Goal: Task Accomplishment & Management: Use online tool/utility

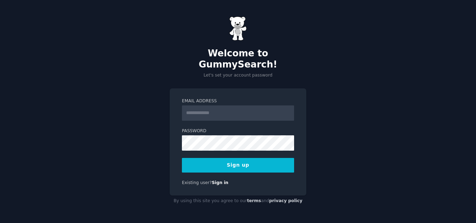
click at [234, 108] on input "Email Address" at bounding box center [238, 112] width 112 height 15
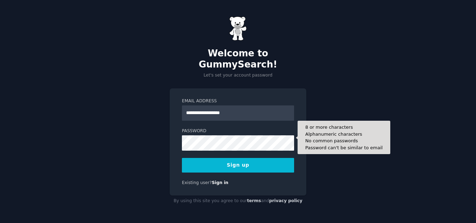
type input "**********"
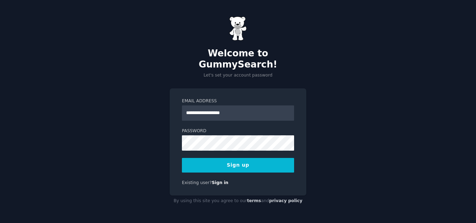
click at [253, 158] on button "Sign up" at bounding box center [238, 165] width 112 height 15
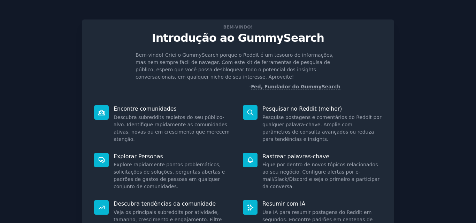
click at [432, 57] on div "Bem-vindo! Introdução ao GummySearch Bem-vindo! Criei o GummySearch porque o Re…" at bounding box center [238, 151] width 456 height 282
click at [435, 85] on div "Bem-vindo! Introdução ao GummySearch Bem-vindo! Criei o GummySearch porque o Re…" at bounding box center [238, 151] width 456 height 282
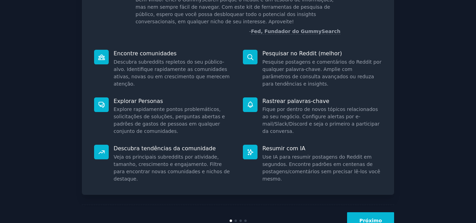
scroll to position [56, 0]
click at [367, 216] on button "Próximo" at bounding box center [370, 220] width 47 height 17
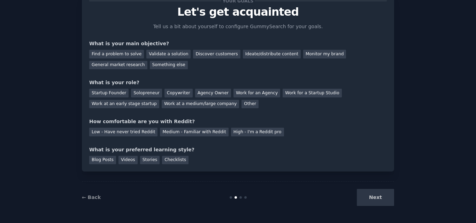
scroll to position [33, 0]
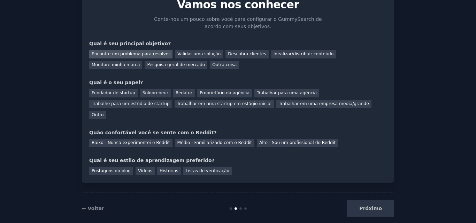
click at [135, 52] on font "Encontre um problema para resolver" at bounding box center [131, 54] width 78 height 5
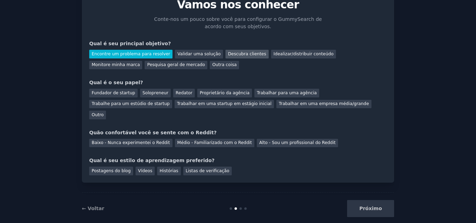
click at [228, 54] on font "Descubra clientes" at bounding box center [247, 54] width 38 height 5
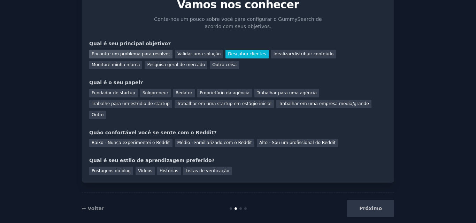
click at [131, 55] on font "Encontre um problema para resolver" at bounding box center [131, 54] width 78 height 5
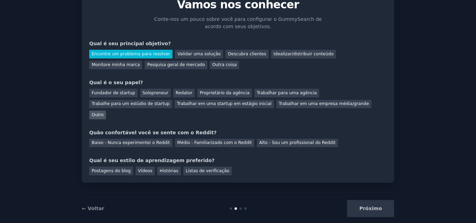
click at [103, 112] on font "Outro" at bounding box center [98, 114] width 12 height 5
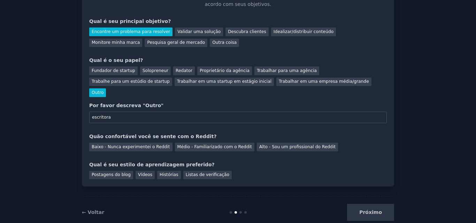
click at [92, 112] on input "escritora" at bounding box center [237, 118] width 297 height 12
type input "Escritora"
click at [217, 144] on font "Médio - Familiarizado com o Reddit" at bounding box center [214, 146] width 75 height 5
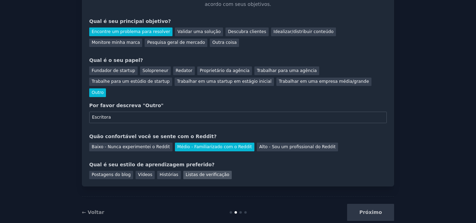
click at [204, 172] on font "Listas de verificação" at bounding box center [208, 174] width 44 height 5
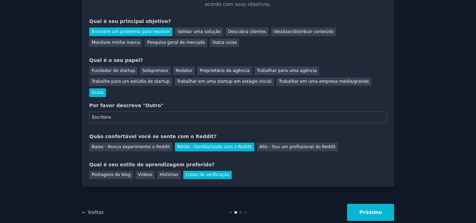
click at [369, 210] on font "Próximo" at bounding box center [370, 213] width 23 height 6
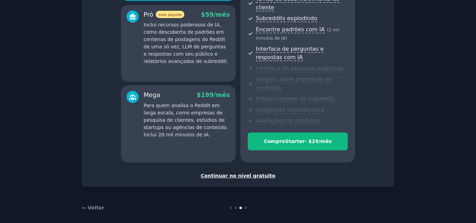
scroll to position [139, 0]
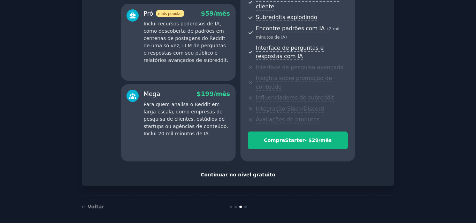
click at [256, 173] on font "Continuar no nível gratuito" at bounding box center [238, 175] width 75 height 6
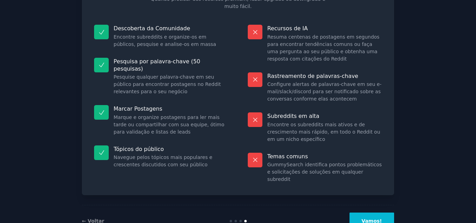
scroll to position [77, 0]
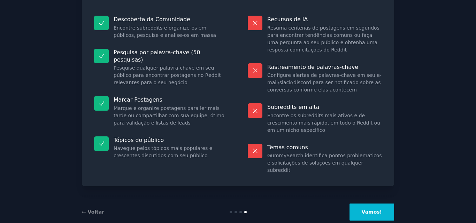
click at [376, 204] on button "Vamos!" at bounding box center [371, 212] width 45 height 17
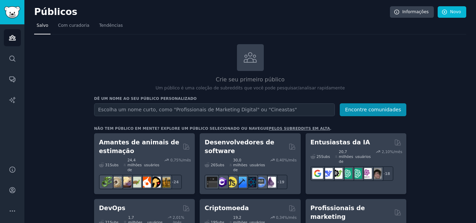
click at [196, 110] on input "text" at bounding box center [214, 109] width 241 height 13
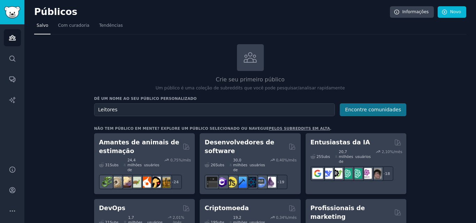
type input "Leitores"
click at [385, 111] on font "Encontre comunidades" at bounding box center [373, 110] width 56 height 6
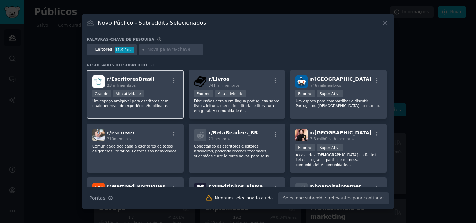
click at [139, 79] on font "EscritoresBrasil" at bounding box center [132, 79] width 43 height 6
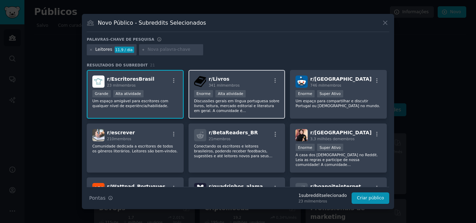
click at [253, 80] on div "r/ Livros 341 mil membros" at bounding box center [237, 82] width 86 height 12
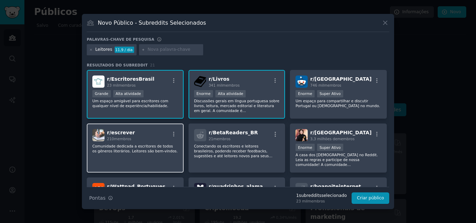
click at [134, 136] on div "r/ escrever 210 membros" at bounding box center [135, 135] width 86 height 12
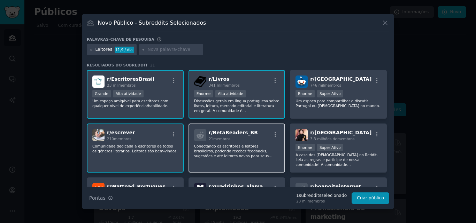
click at [252, 142] on div "r/ BetaReaders_BR 21 membros Conectando os escritores e leitores brasileiros, p…" at bounding box center [236, 148] width 97 height 49
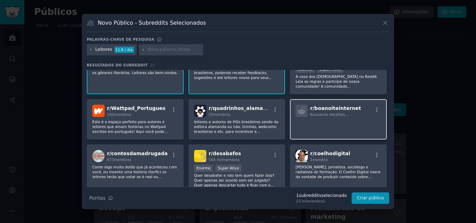
scroll to position [84, 0]
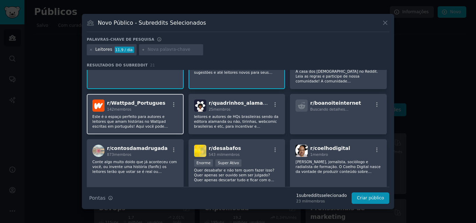
click at [132, 113] on div "r/ Wattpad_Portugues 142 membros Este é o espaço perfeito para autores e leitor…" at bounding box center [135, 114] width 97 height 40
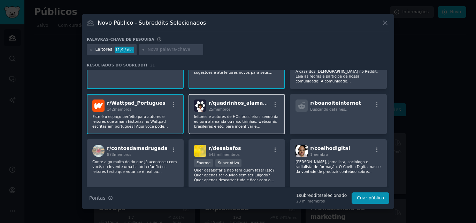
click at [210, 116] on font "leitores e autores de HQs brasileiras sendo da editora alamanda ou não, tirinha…" at bounding box center [236, 127] width 84 height 24
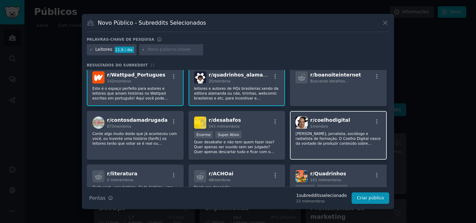
scroll to position [125, 0]
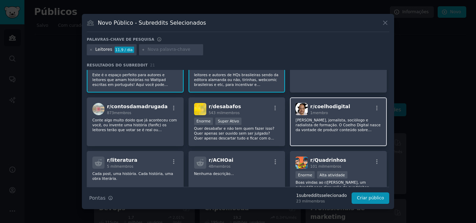
click at [355, 118] on font "[PERSON_NAME], jornalista, sociólogo e radialista de formação. O Coelho Digital…" at bounding box center [337, 147] width 85 height 58
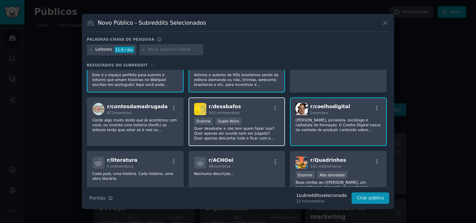
click at [243, 132] on font "Quer desabafar e não tem quem fazer isso? Quer apenas ser ouvido sem ser julgad…" at bounding box center [236, 140] width 85 height 29
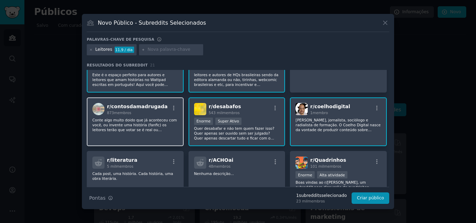
click at [157, 128] on p "Conte algo muito doido que já aconteceu com você, ou invente uma história (fanf…" at bounding box center [135, 125] width 86 height 15
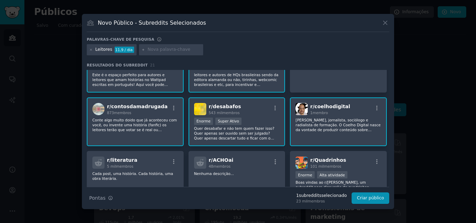
scroll to position [209, 0]
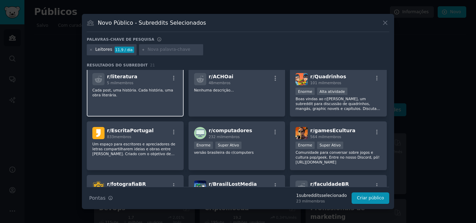
click at [149, 99] on div "r/ literatura 5 mil membros Cada post, uma história. Cada história, uma obra li…" at bounding box center [135, 92] width 97 height 49
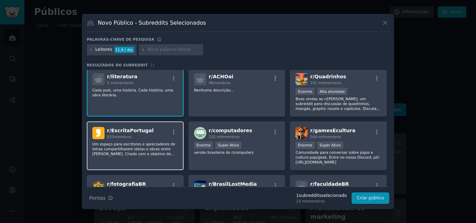
click at [132, 150] on font "Um espaço para escritores e apreciadores de letras compartilharem ideias e obra…" at bounding box center [134, 156] width 84 height 29
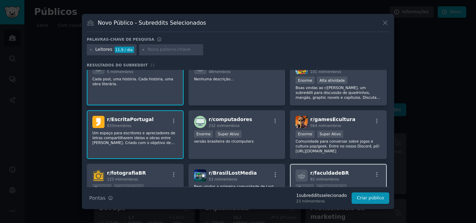
scroll to position [271, 0]
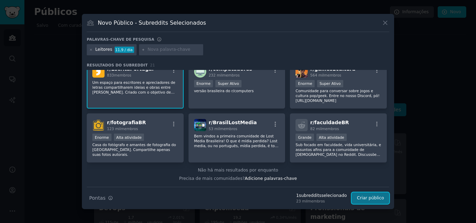
click at [372, 196] on font "Criar público" at bounding box center [370, 198] width 27 height 5
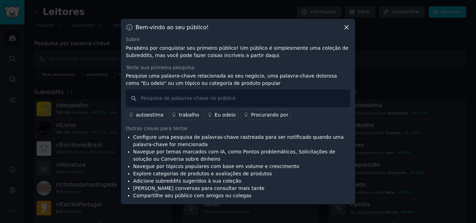
click at [256, 116] on font "Procurando por" at bounding box center [269, 115] width 37 height 6
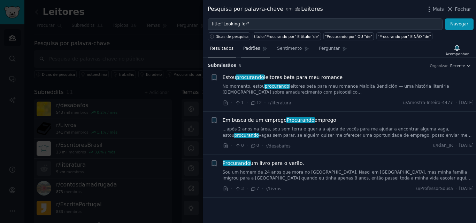
click at [249, 47] on font "Padrões" at bounding box center [251, 48] width 17 height 5
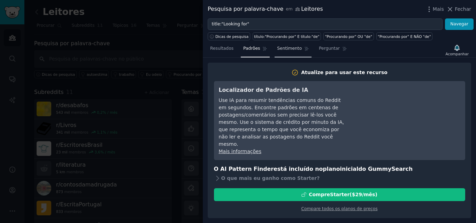
click at [287, 48] on font "Sentimento" at bounding box center [289, 48] width 25 height 5
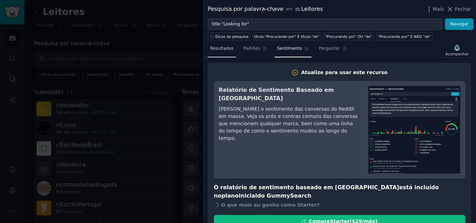
click at [219, 49] on font "Resultados" at bounding box center [221, 48] width 23 height 5
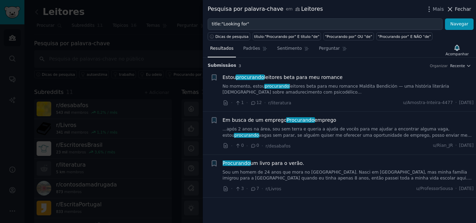
click at [464, 8] on font "Fechar" at bounding box center [462, 9] width 16 height 6
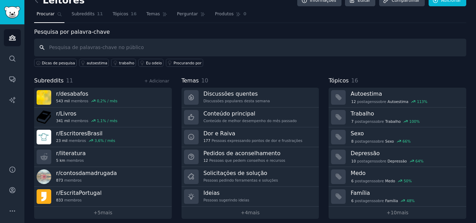
scroll to position [17, 0]
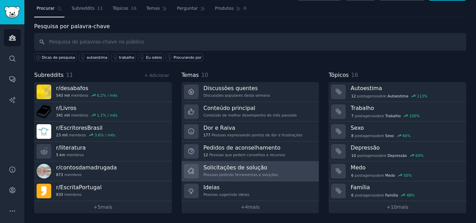
click at [226, 169] on font "Solicitações de solução" at bounding box center [235, 167] width 64 height 7
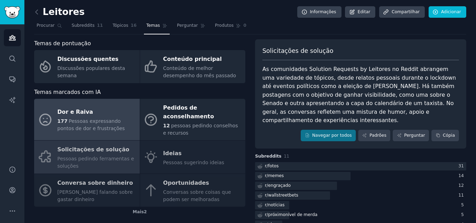
click at [79, 112] on font "Dor e Raiva" at bounding box center [75, 112] width 36 height 9
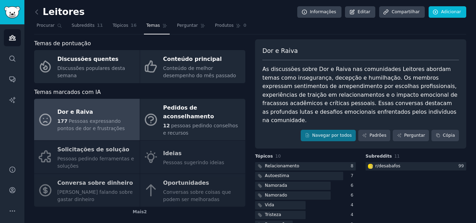
scroll to position [38, 0]
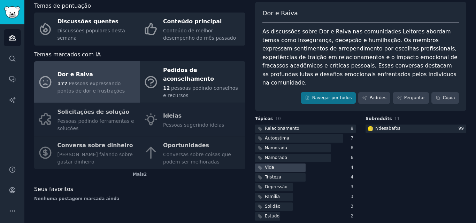
click at [269, 165] on font "Vida" at bounding box center [269, 167] width 9 height 5
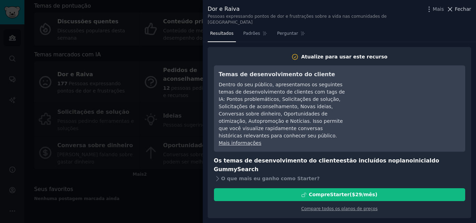
click at [462, 10] on font "Fechar" at bounding box center [462, 9] width 16 height 6
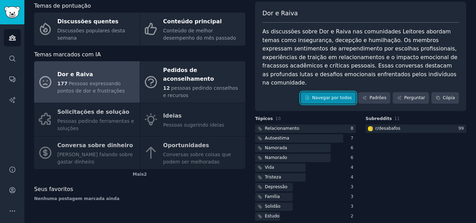
click at [319, 95] on font "Navegar por todos" at bounding box center [332, 97] width 40 height 5
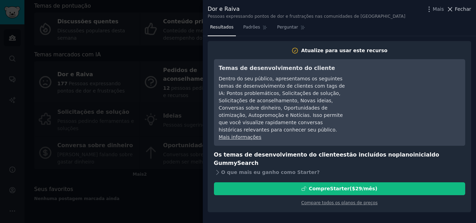
click at [465, 7] on font "Fechar" at bounding box center [462, 9] width 16 height 6
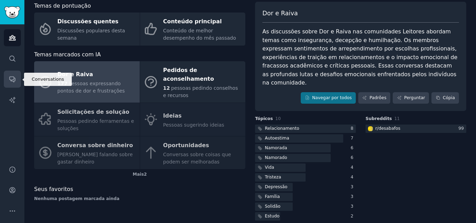
click at [13, 80] on icon "Barra lateral" at bounding box center [12, 80] width 6 height 6
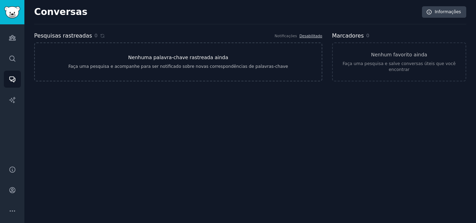
click at [177, 59] on font "Nenhuma palavra-chave rastreada ainda" at bounding box center [178, 58] width 100 height 6
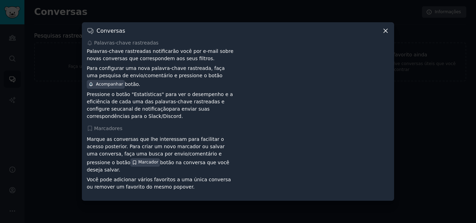
click at [123, 82] on font "Acompanhar" at bounding box center [109, 84] width 27 height 5
click at [100, 39] on font "Palavras-chave rastreadas" at bounding box center [126, 42] width 64 height 7
click at [385, 34] on icon at bounding box center [385, 30] width 7 height 7
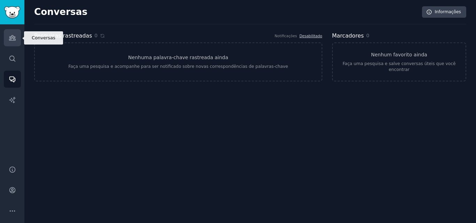
click at [11, 41] on icon "Barra lateral" at bounding box center [12, 37] width 7 height 7
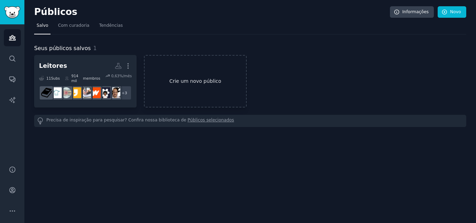
click at [190, 69] on link "Crie um novo público" at bounding box center [195, 81] width 102 height 53
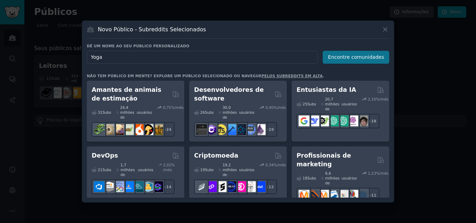
type input "Yoga"
click at [364, 54] on font "Encontre comunidades" at bounding box center [356, 57] width 56 height 6
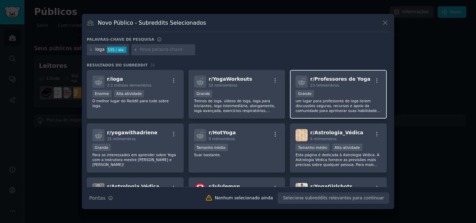
click at [344, 92] on div "Grande" at bounding box center [338, 94] width 86 height 9
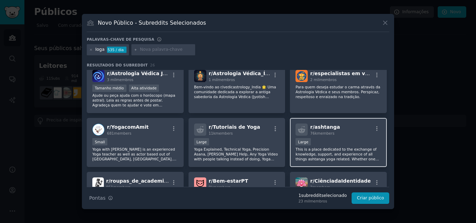
scroll to position [292, 0]
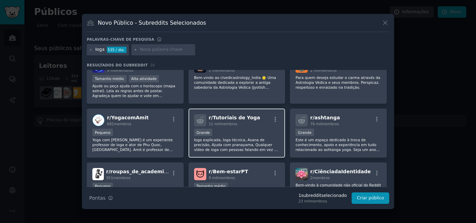
drag, startPoint x: 257, startPoint y: 127, endPoint x: 265, endPoint y: 130, distance: 8.4
click at [257, 129] on div "Grande" at bounding box center [237, 133] width 86 height 9
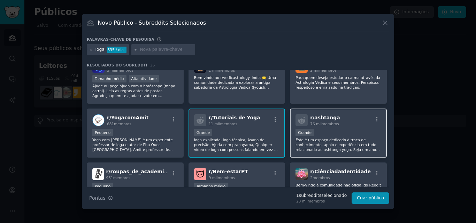
click at [321, 129] on div "10.000 - 100.000 membros Grande" at bounding box center [338, 133] width 86 height 9
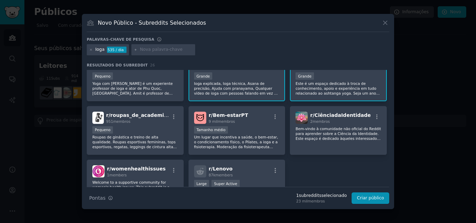
scroll to position [376, 0]
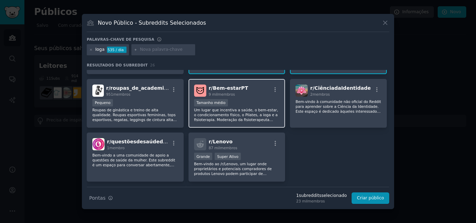
click at [250, 108] on font "Um lugar que incentiva a saúde, o bem-estar, o condicionamento físico, o Pilate…" at bounding box center [236, 137] width 84 height 58
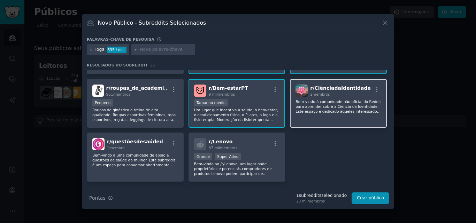
click at [341, 100] on font "Bem-vindo à comunidade não oficial do Reddit para aprender sobre a Ciência da I…" at bounding box center [337, 121] width 85 height 43
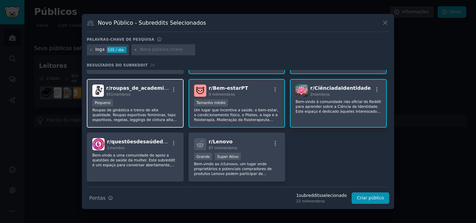
click at [150, 108] on font "Roupas de ginástica e treino de alta qualidade. Roupas esportivas femininas, to…" at bounding box center [134, 120] width 85 height 24
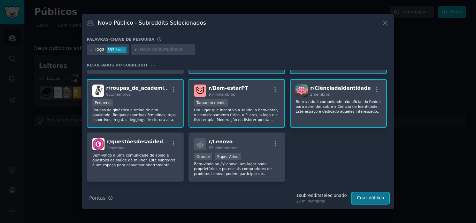
click at [371, 198] on font "Criar público" at bounding box center [370, 198] width 27 height 5
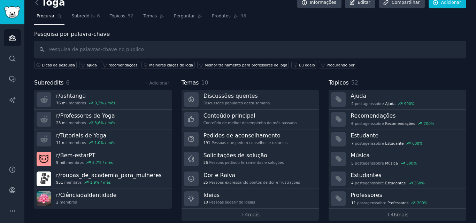
scroll to position [17, 0]
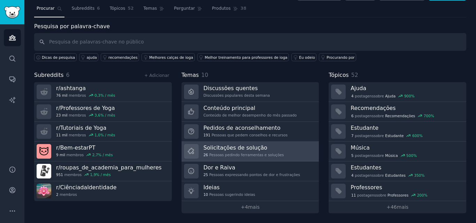
click at [237, 148] on font "Solicitações de solução" at bounding box center [235, 147] width 64 height 7
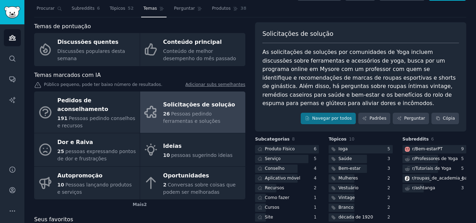
click at [197, 111] on font "Pessoas pedindo ferramentas e soluções" at bounding box center [191, 117] width 57 height 13
click at [321, 116] on font "Navegar por todos" at bounding box center [332, 119] width 40 height 6
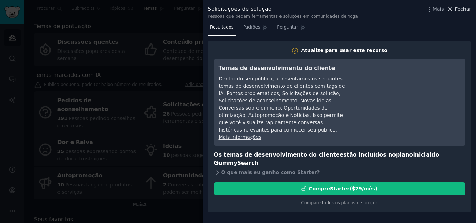
click at [464, 10] on font "Fechar" at bounding box center [462, 9] width 16 height 6
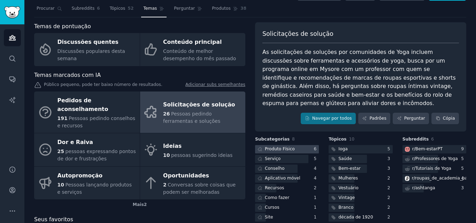
click at [276, 147] on font "Produto Físico" at bounding box center [280, 149] width 30 height 5
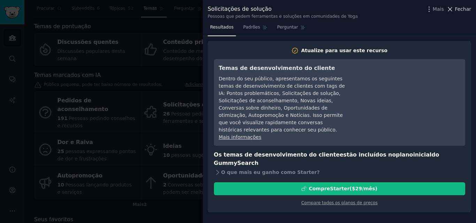
click at [464, 8] on font "Fechar" at bounding box center [462, 9] width 16 height 6
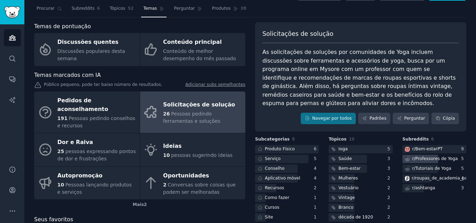
click at [437, 156] on font "Professores de Yoga" at bounding box center [436, 158] width 42 height 5
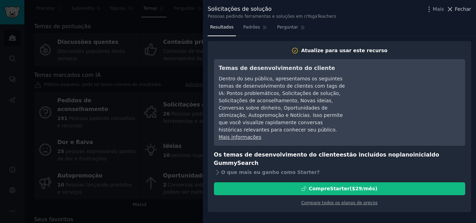
click at [460, 8] on font "Fechar" at bounding box center [462, 9] width 16 height 6
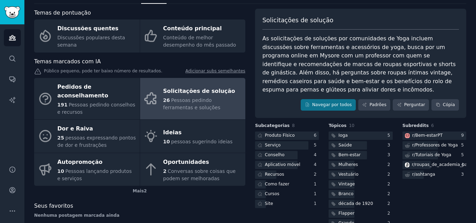
scroll to position [38, 0]
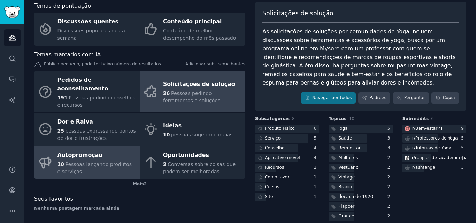
click at [96, 161] on div "10 Pessoas lançando produtos e serviços" at bounding box center [96, 168] width 79 height 15
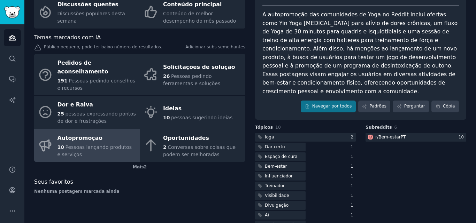
scroll to position [63, 0]
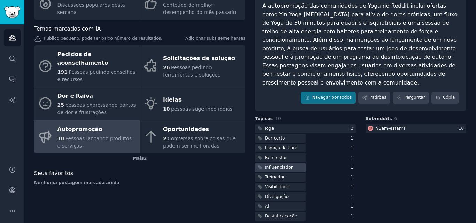
click at [272, 165] on div "Influenciador" at bounding box center [279, 168] width 28 height 6
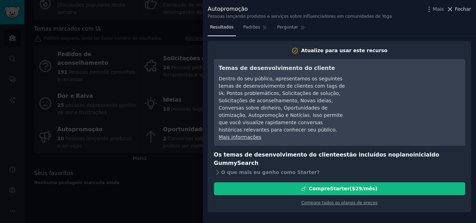
click at [464, 11] on font "Fechar" at bounding box center [462, 9] width 16 height 6
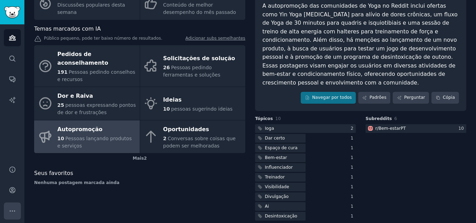
click at [10, 206] on button "Mais" at bounding box center [12, 211] width 17 height 17
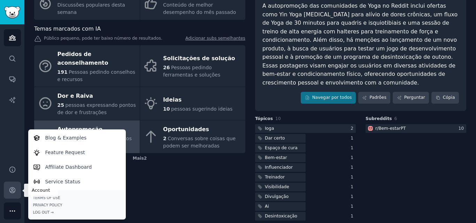
click at [11, 188] on icon "Barra lateral" at bounding box center [12, 190] width 7 height 7
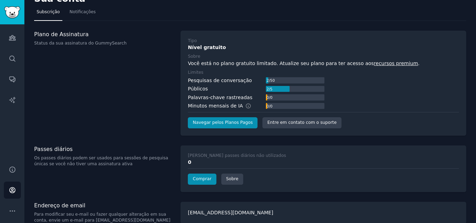
scroll to position [23, 0]
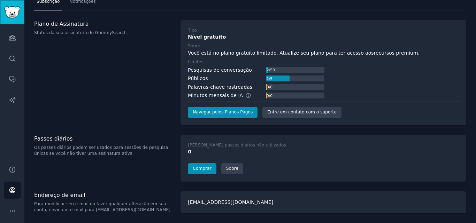
click at [12, 10] on img "Barra lateral" at bounding box center [12, 12] width 16 height 12
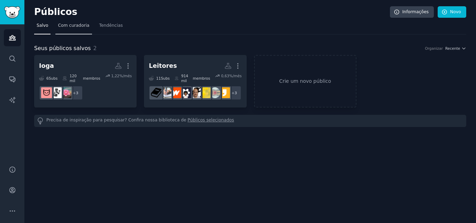
click at [68, 25] on font "Com curadoria" at bounding box center [73, 25] width 31 height 5
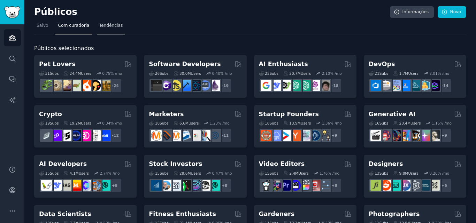
click at [105, 25] on font "Tendências" at bounding box center [111, 25] width 24 height 5
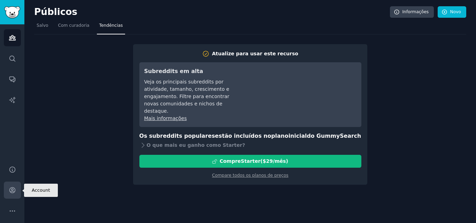
click at [11, 186] on link "Conta" at bounding box center [12, 190] width 17 height 17
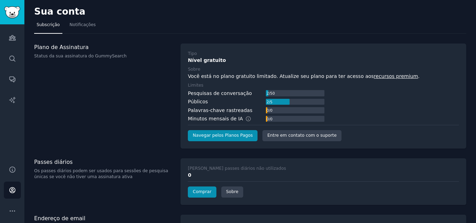
scroll to position [23, 0]
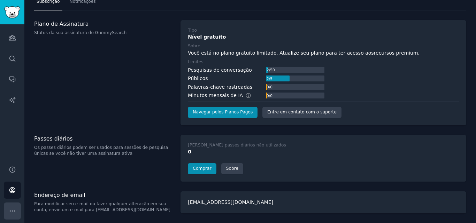
click at [10, 213] on icon "Barra lateral" at bounding box center [12, 211] width 7 height 7
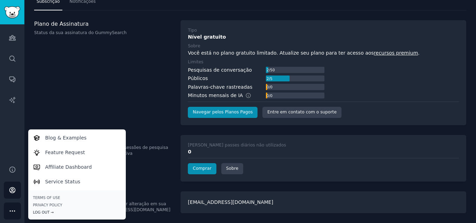
drag, startPoint x: 38, startPoint y: 213, endPoint x: 46, endPoint y: 211, distance: 8.0
click at [38, 213] on div "Log Out →" at bounding box center [77, 212] width 88 height 5
